Goal: Book appointment/travel/reservation

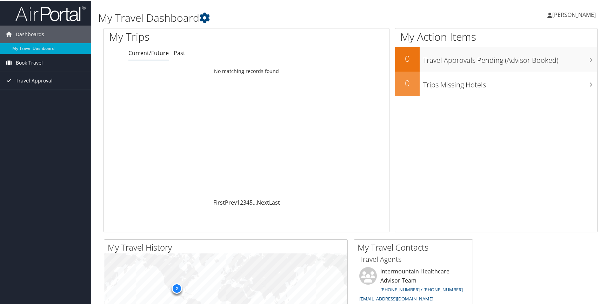
click at [30, 60] on span "Book Travel" at bounding box center [29, 62] width 27 height 18
click at [28, 87] on link "Book/Manage Online Trips" at bounding box center [45, 86] width 91 height 11
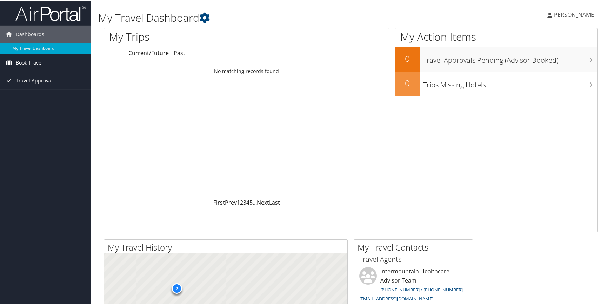
click at [17, 61] on span "Book Travel" at bounding box center [29, 62] width 27 height 18
click at [30, 87] on link "Book/Manage Online Trips" at bounding box center [45, 86] width 91 height 11
